Goal: Information Seeking & Learning: Find specific fact

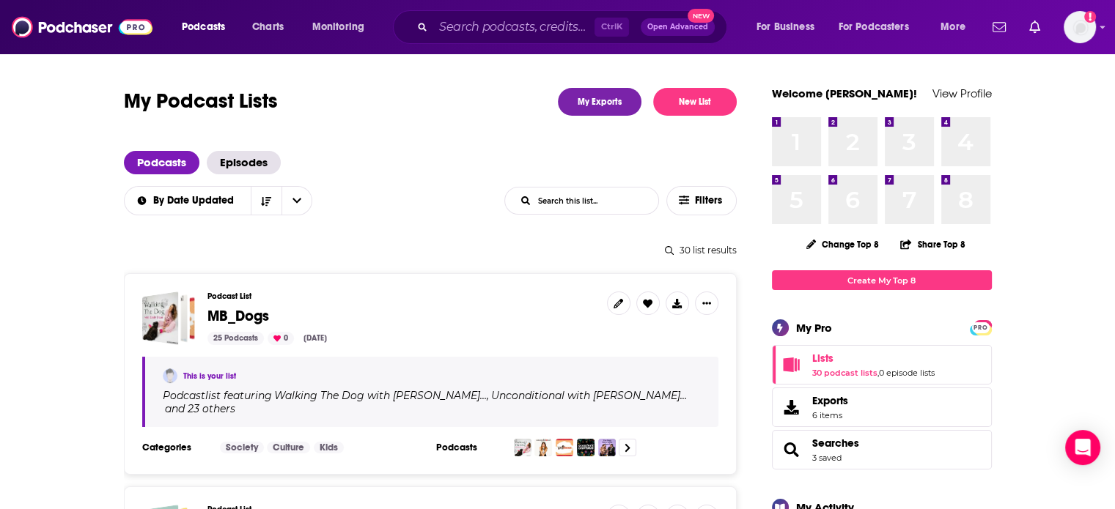
drag, startPoint x: 0, startPoint y: 0, endPoint x: 562, endPoint y: 199, distance: 596.1
click at [562, 199] on input "List Search Input" at bounding box center [581, 201] width 153 height 26
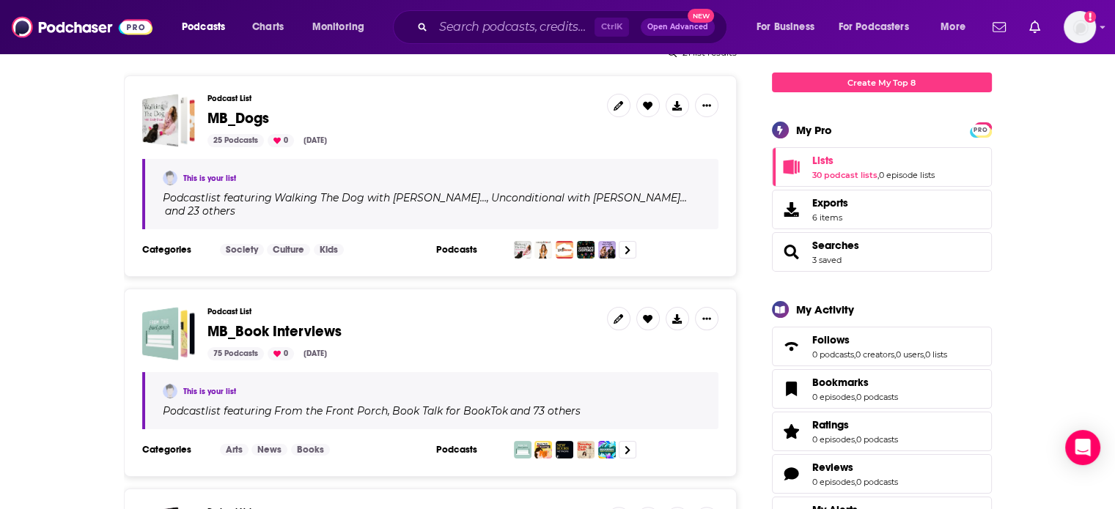
scroll to position [147, 0]
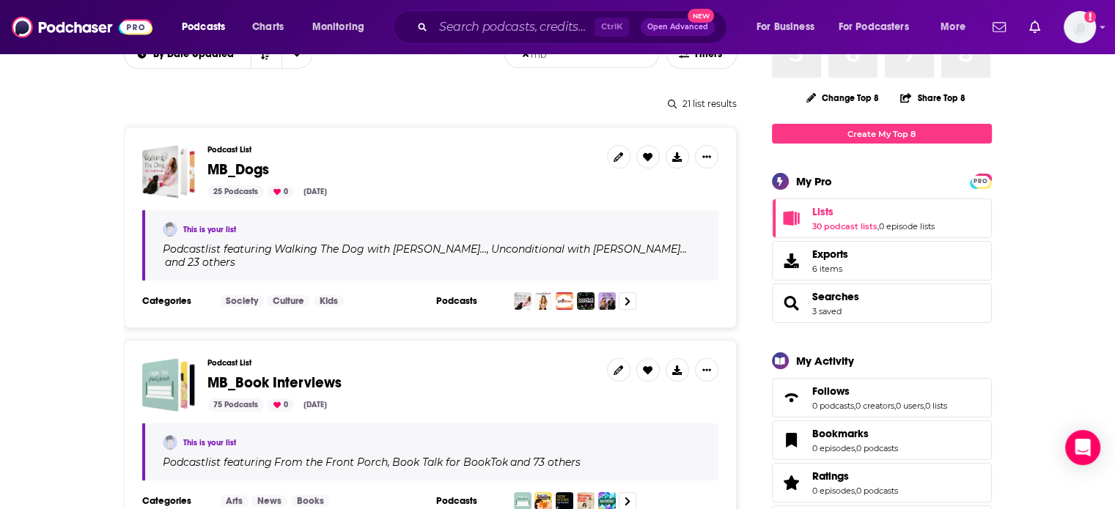
type input "mb"
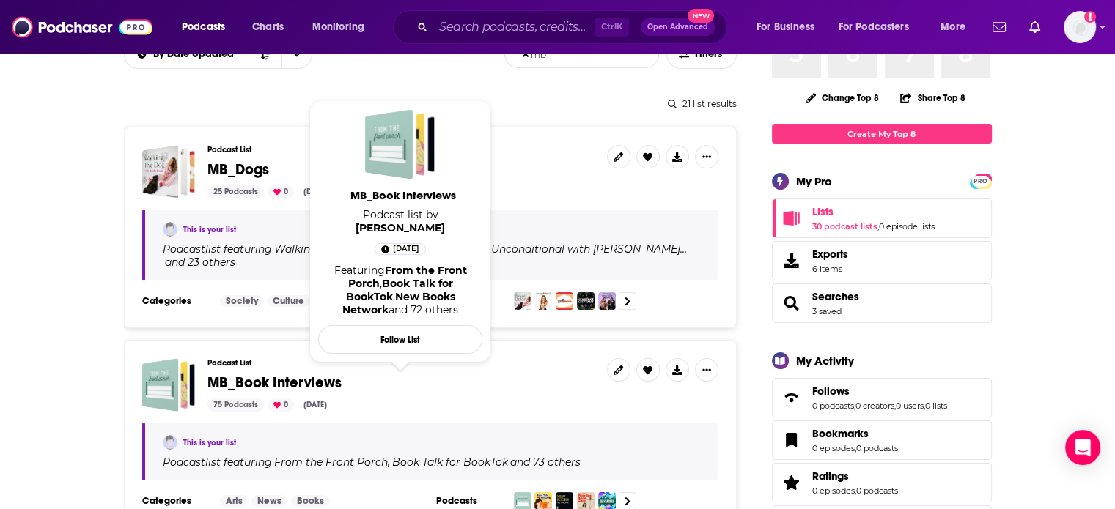
click at [281, 374] on span "MB_Book Interviews" at bounding box center [274, 383] width 134 height 18
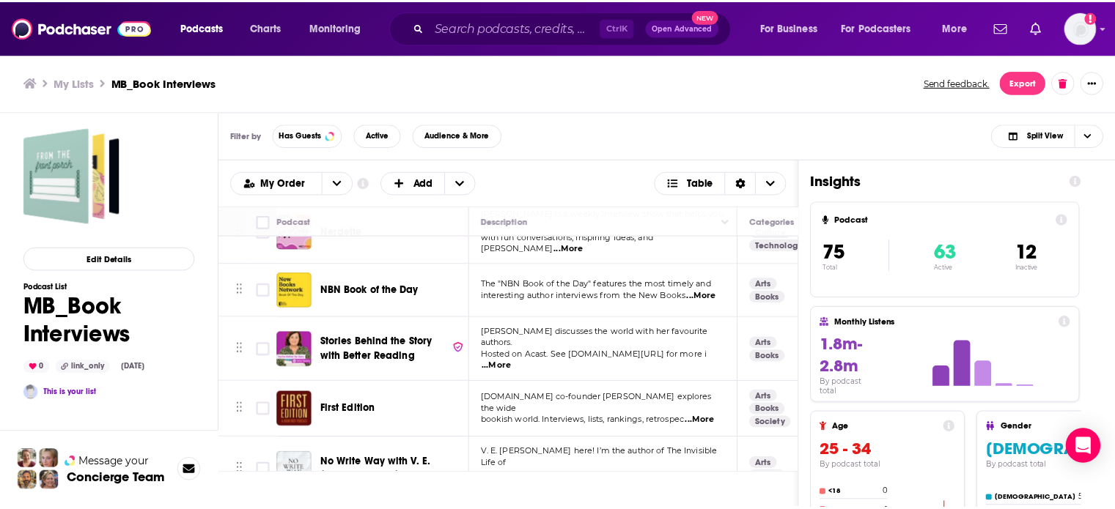
scroll to position [1007, 0]
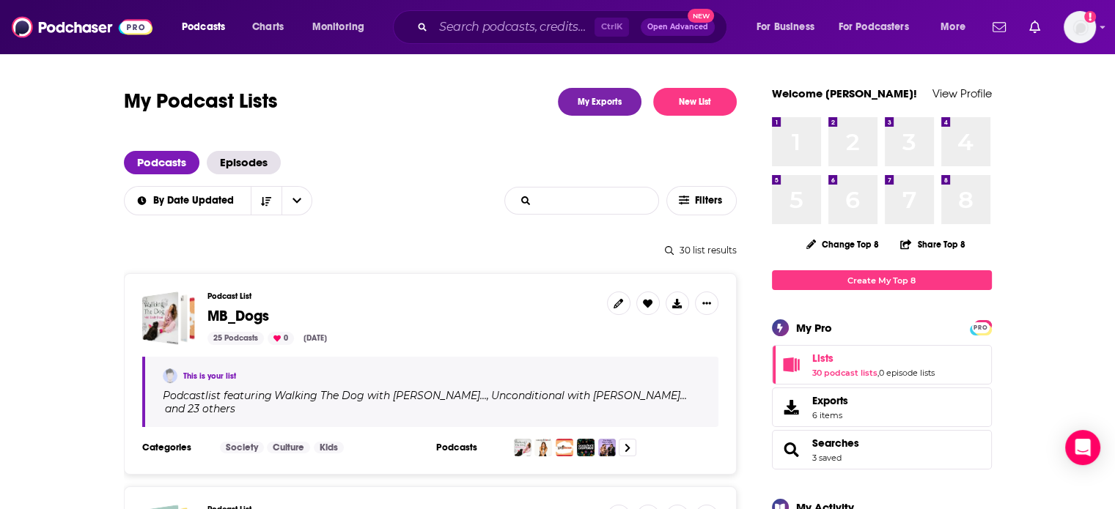
click at [586, 196] on input "List Search Input" at bounding box center [581, 201] width 153 height 26
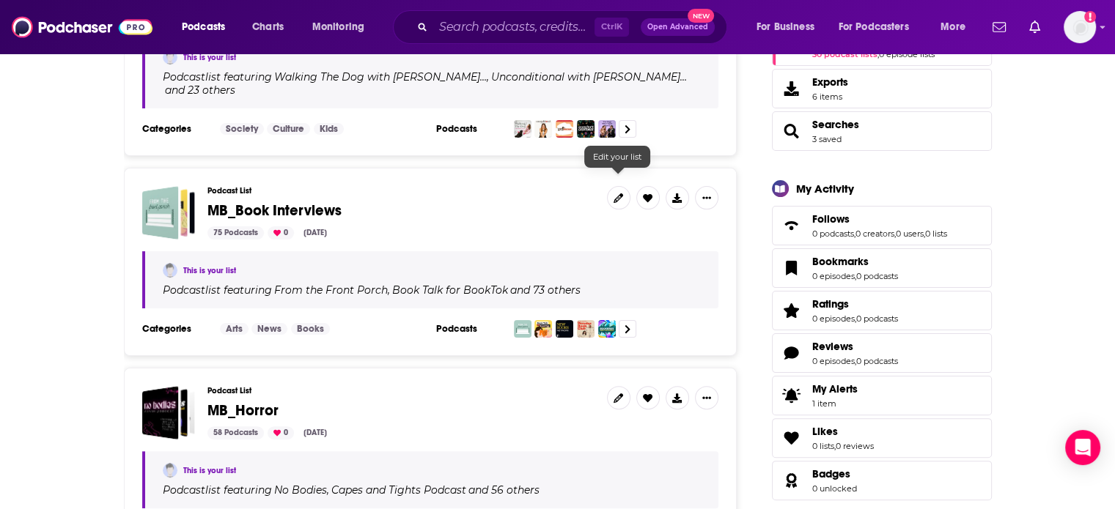
scroll to position [293, 0]
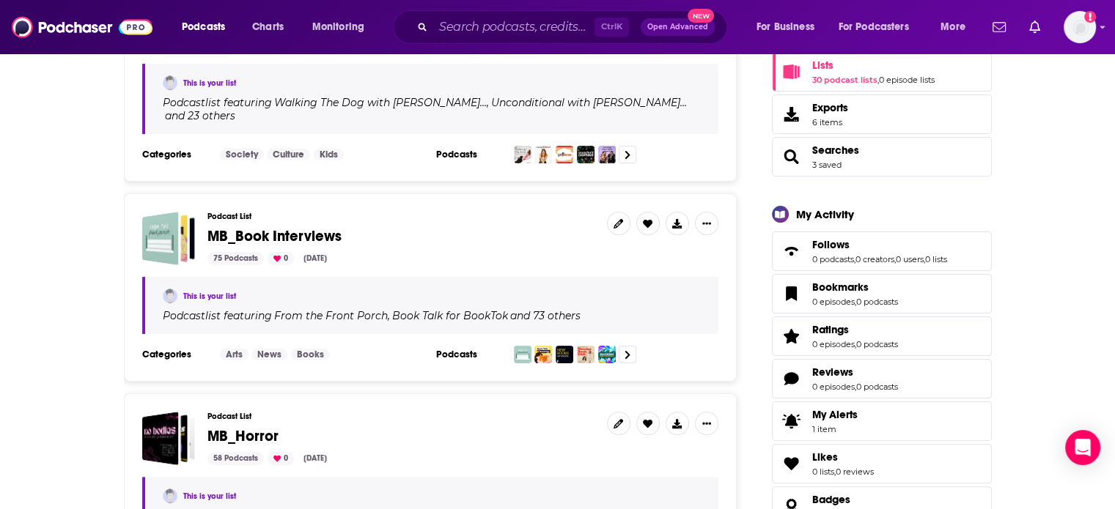
type input "mb"
click at [708, 222] on icon "Show More Button" at bounding box center [706, 223] width 9 height 2
click at [632, 325] on button "Share" at bounding box center [655, 324] width 141 height 27
click at [711, 267] on icon "Show additional menu" at bounding box center [711, 268] width 29 height 12
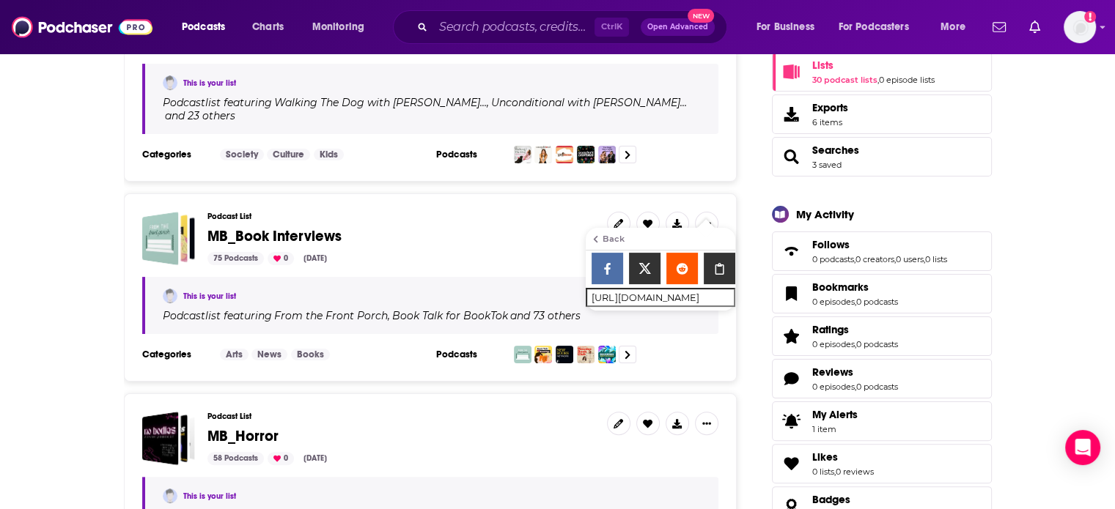
click at [270, 227] on span "MB_Book Interviews" at bounding box center [274, 236] width 134 height 18
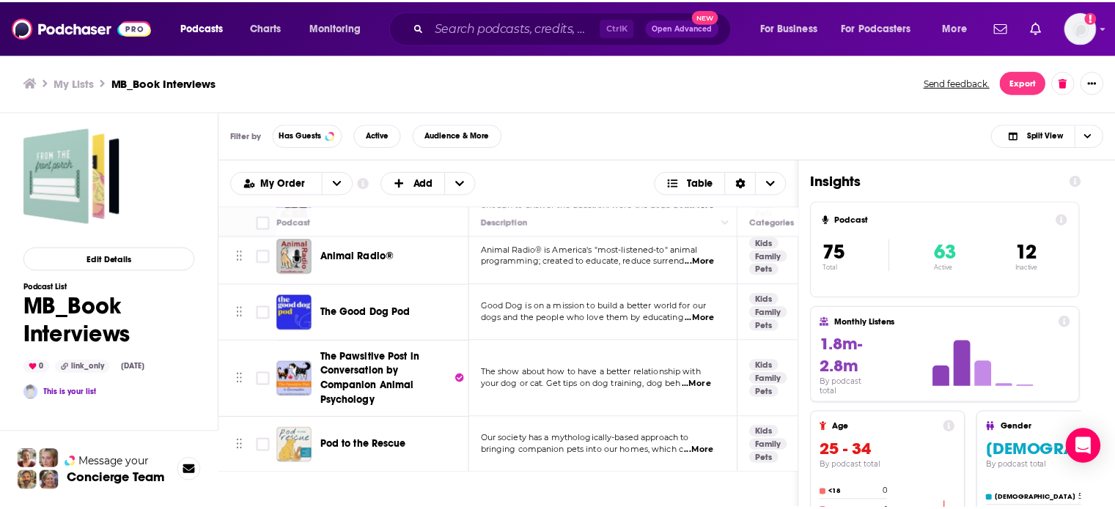
scroll to position [3926, 0]
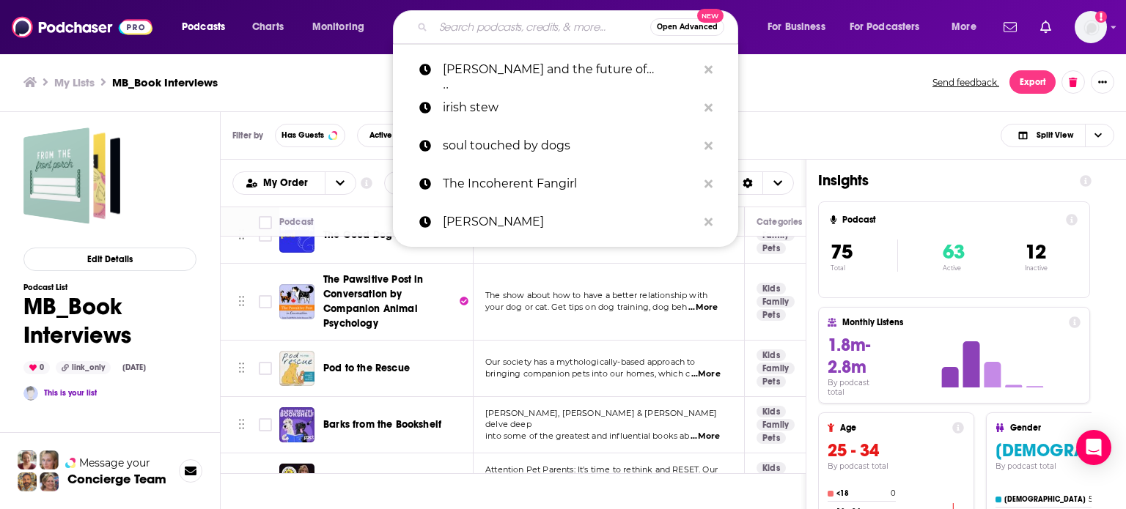
click at [556, 22] on input "Search podcasts, credits, & more..." at bounding box center [541, 26] width 217 height 23
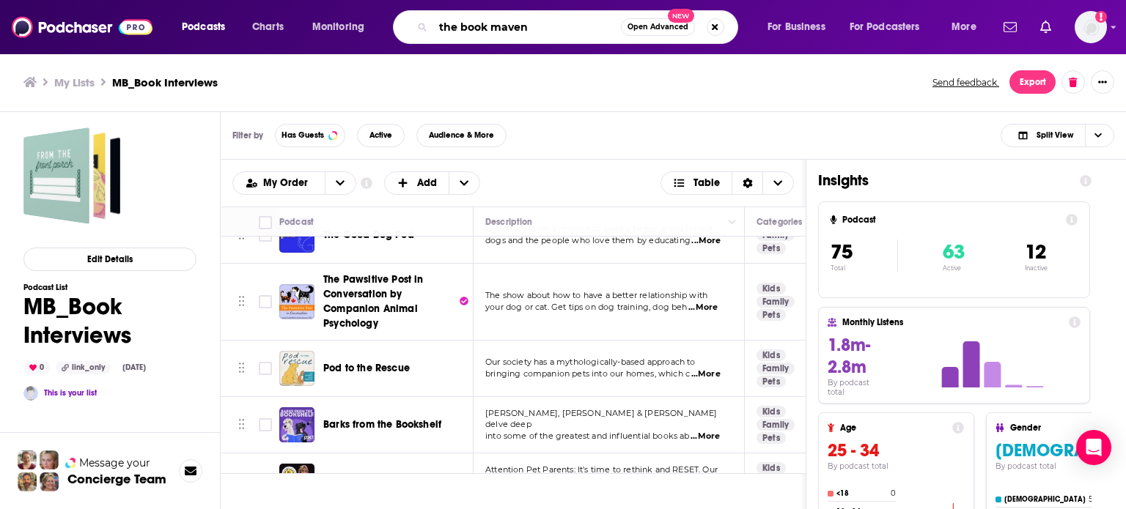
type input "the book maven"
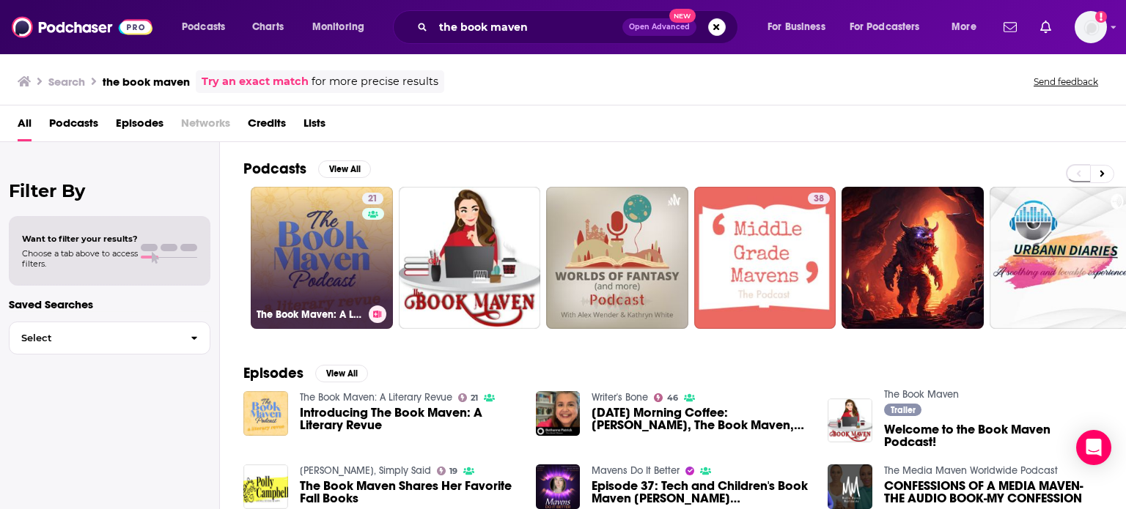
click at [314, 223] on link "21 The Book Maven: A Literary Revue" at bounding box center [322, 258] width 142 height 142
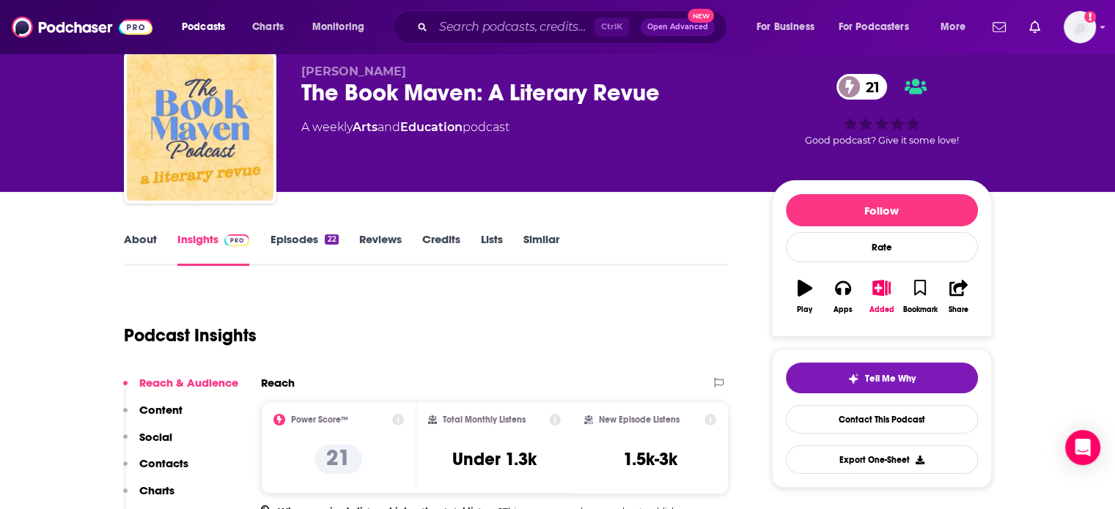
scroll to position [73, 0]
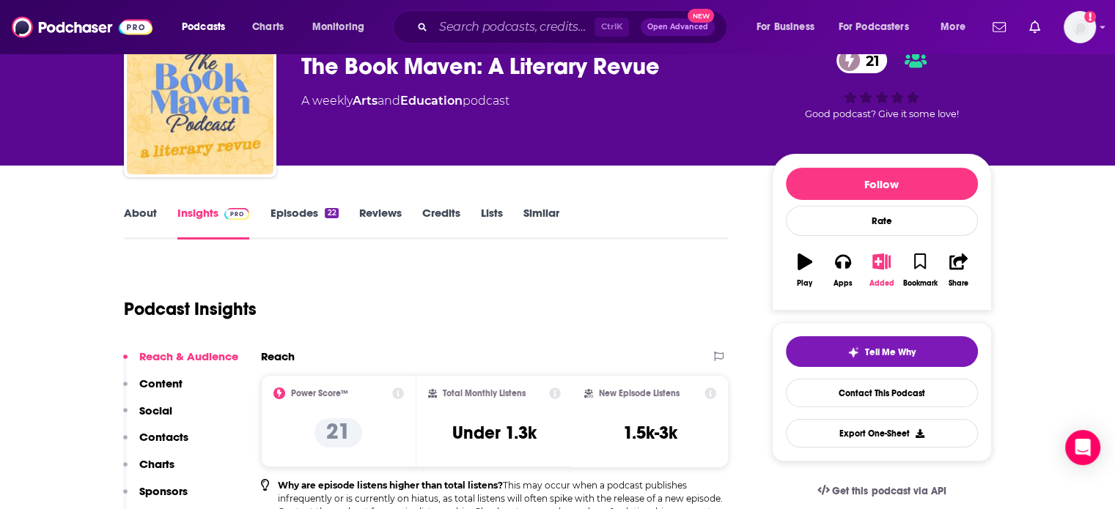
click at [888, 260] on icon "button" at bounding box center [881, 262] width 18 height 16
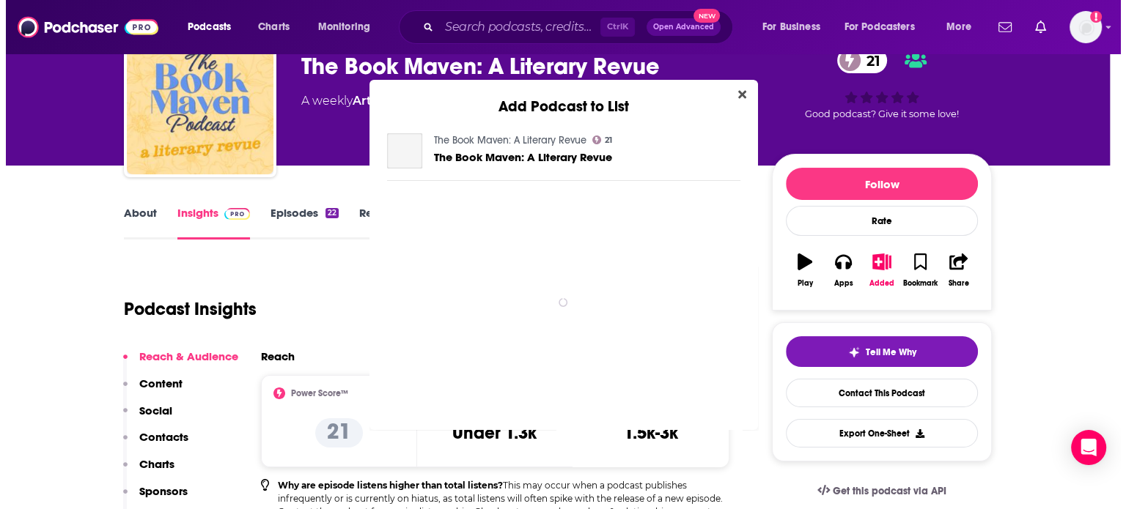
scroll to position [0, 0]
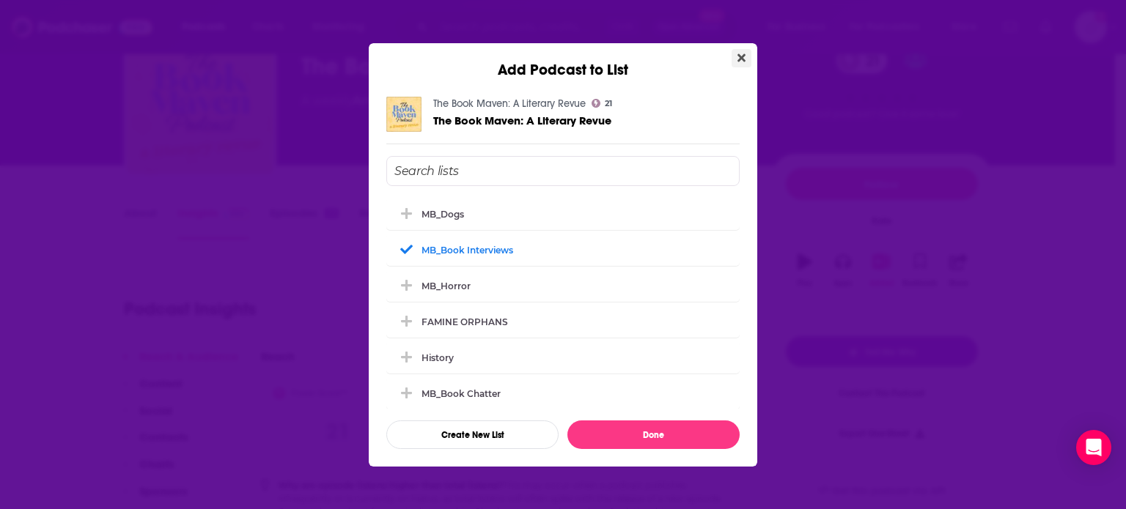
click at [744, 56] on icon "Close" at bounding box center [741, 57] width 8 height 8
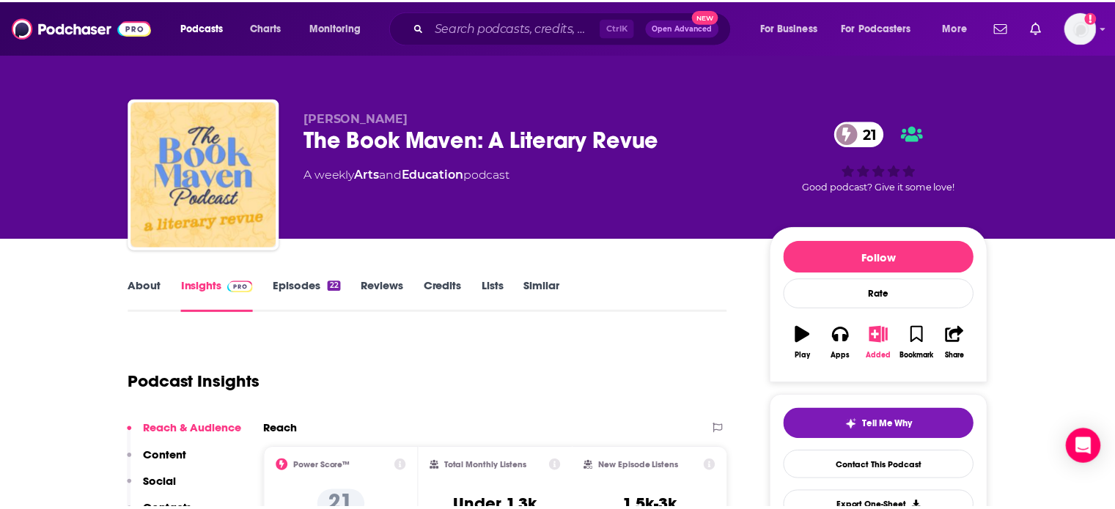
scroll to position [73, 0]
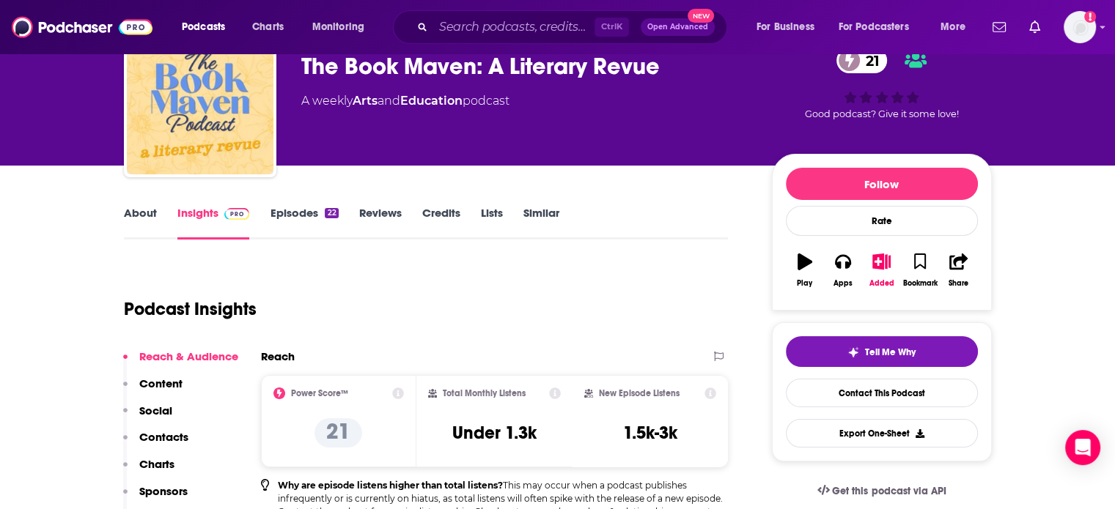
click at [271, 216] on link "Episodes 22" at bounding box center [304, 223] width 68 height 34
